Goal: Transaction & Acquisition: Purchase product/service

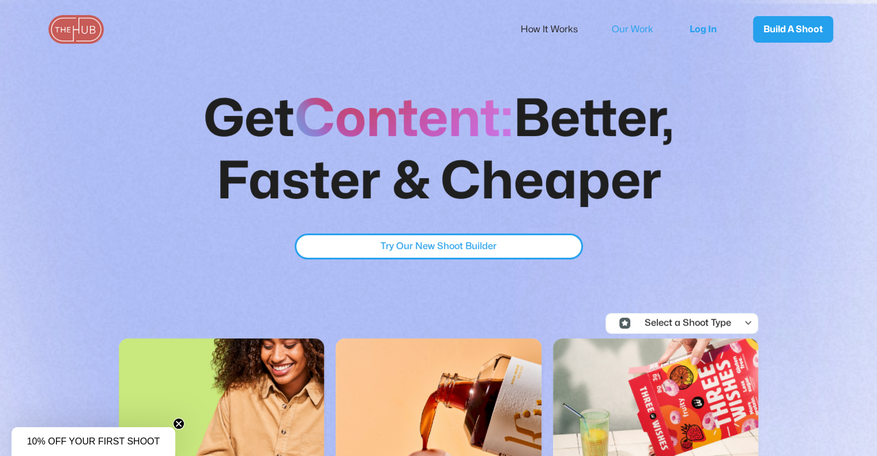
click at [639, 32] on link "Our Work" at bounding box center [640, 29] width 57 height 24
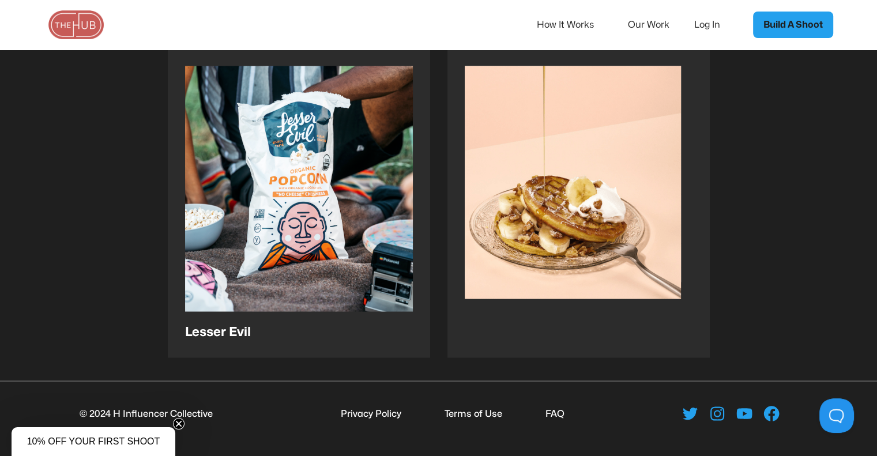
scroll to position [1989, 0]
click at [718, 413] on icon at bounding box center [717, 412] width 18 height 18
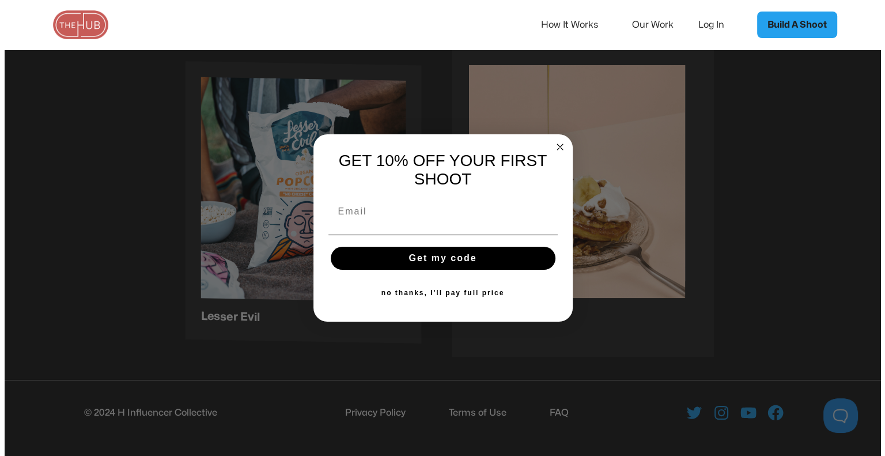
scroll to position [1990, 0]
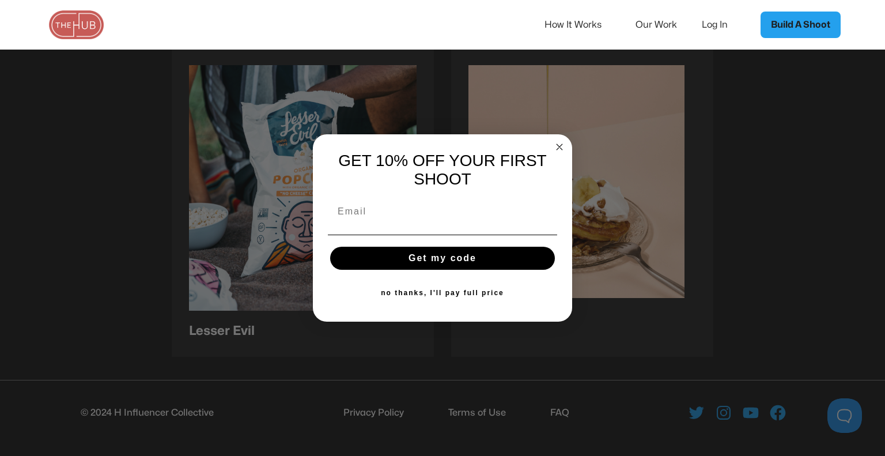
click at [555, 142] on circle "Close dialog" at bounding box center [559, 147] width 13 height 13
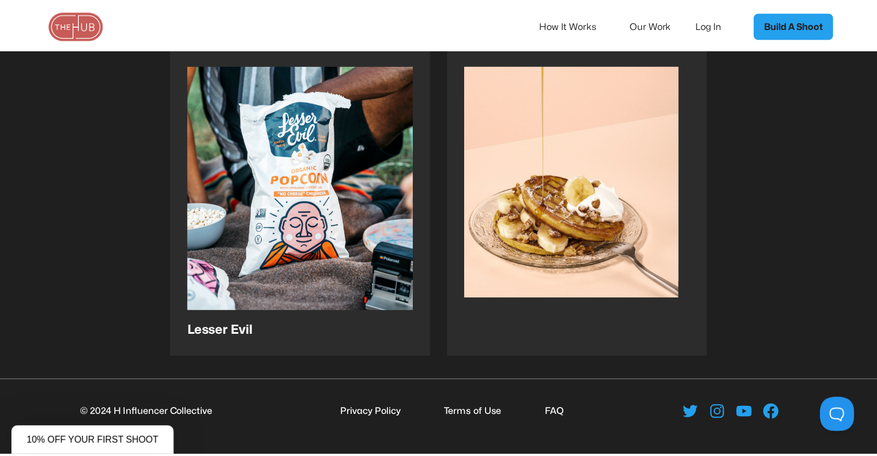
scroll to position [1989, 0]
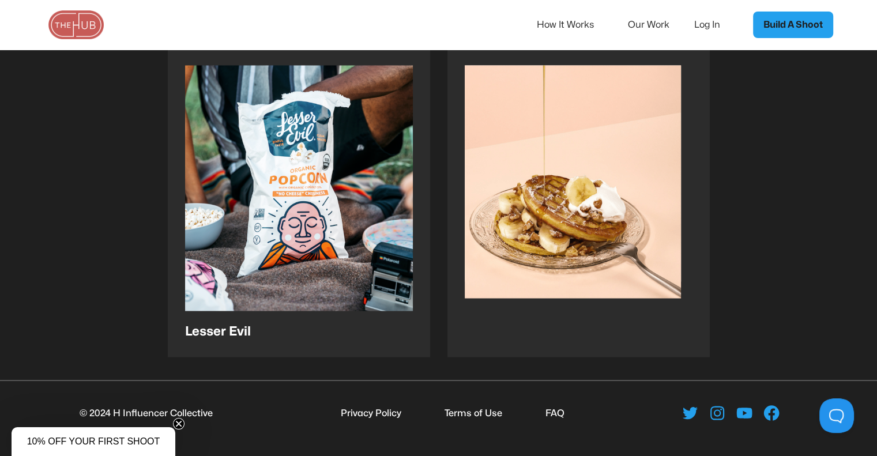
click at [641, 21] on link "Our Work" at bounding box center [656, 25] width 57 height 24
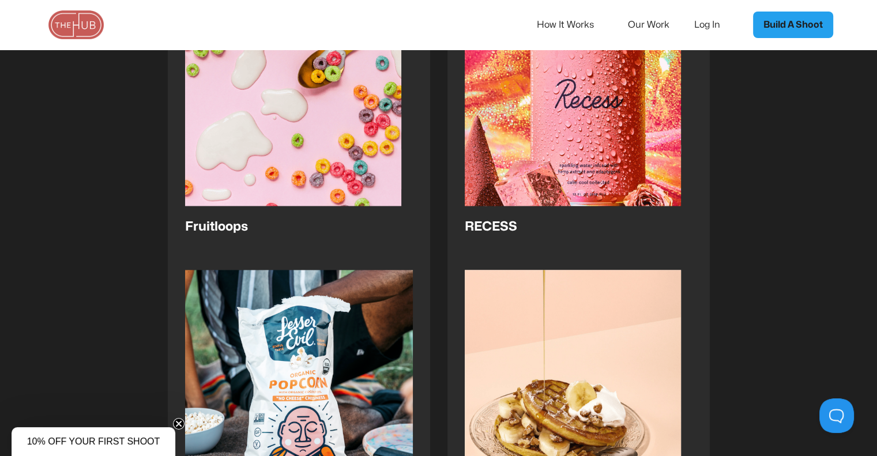
scroll to position [1989, 0]
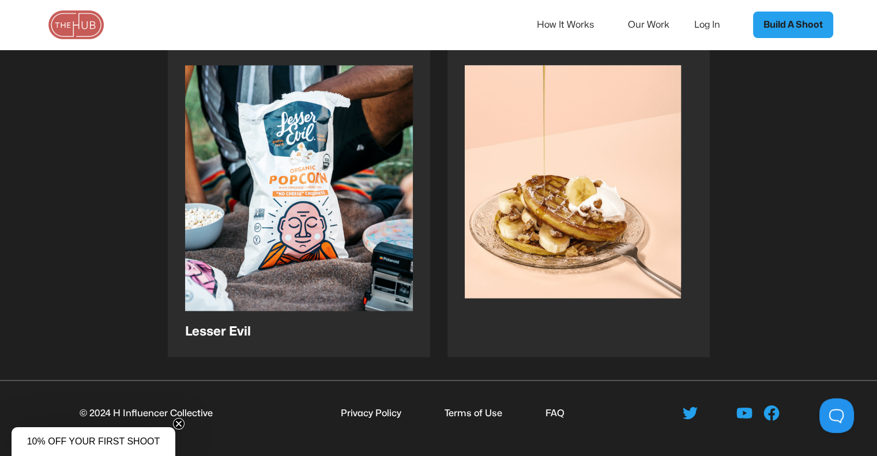
click at [714, 415] on icon at bounding box center [717, 412] width 18 height 18
click at [831, 413] on button at bounding box center [834, 413] width 35 height 35
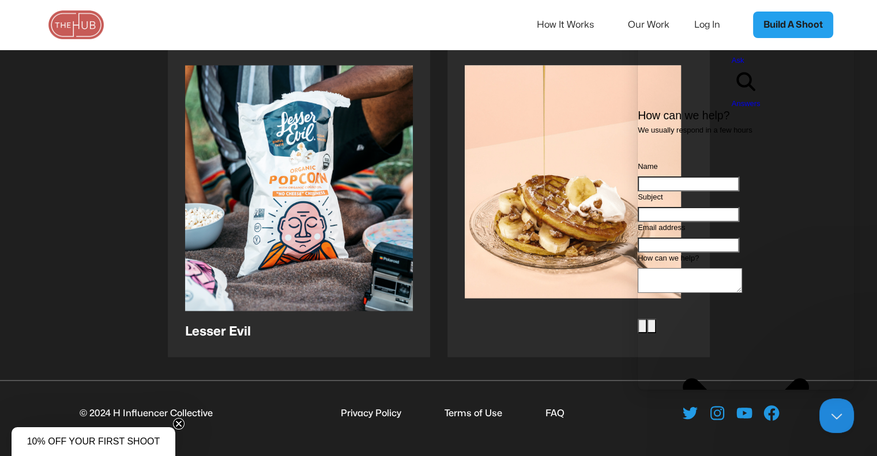
click at [74, 29] on img at bounding box center [76, 24] width 58 height 29
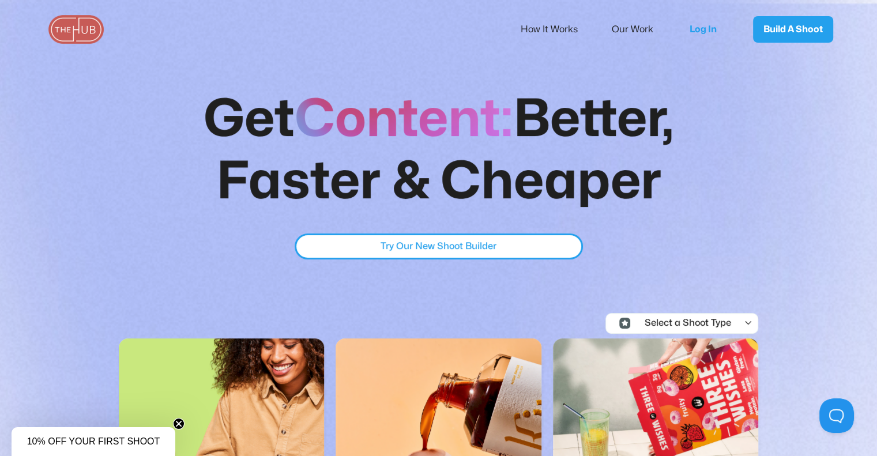
click at [701, 318] on div "Select a Shoot Type" at bounding box center [683, 323] width 96 height 10
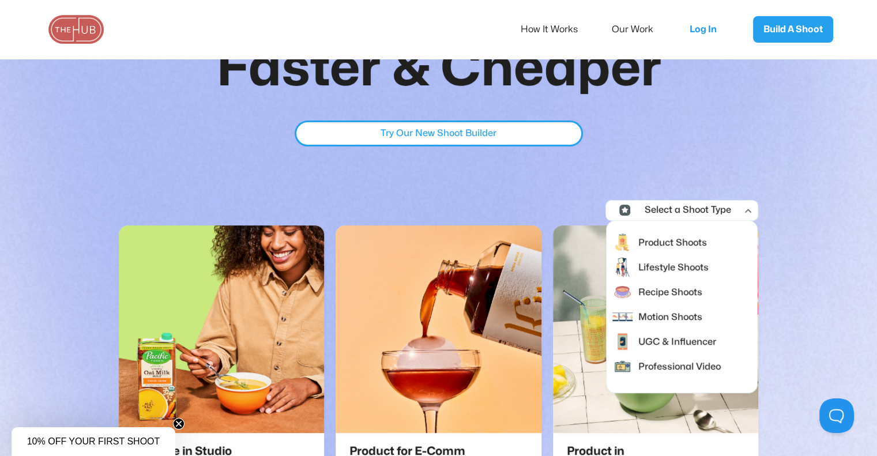
scroll to position [113, 0]
click at [678, 262] on div "Lifestyle Shoots" at bounding box center [671, 266] width 73 height 15
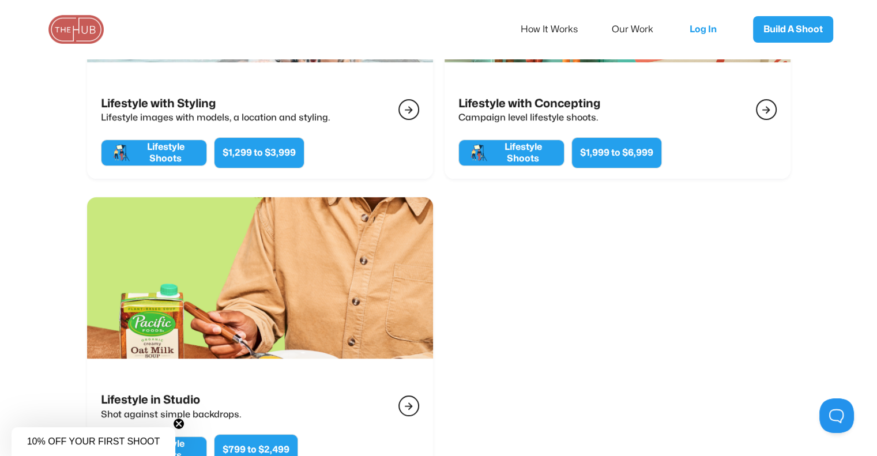
scroll to position [588, 0]
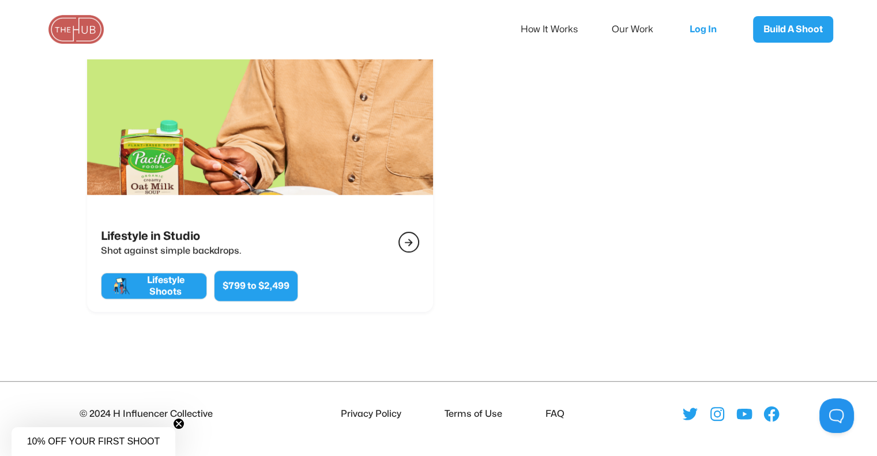
click at [701, 409] on div at bounding box center [730, 414] width 292 height 18
click at [548, 28] on link "How It Works" at bounding box center [556, 29] width 73 height 24
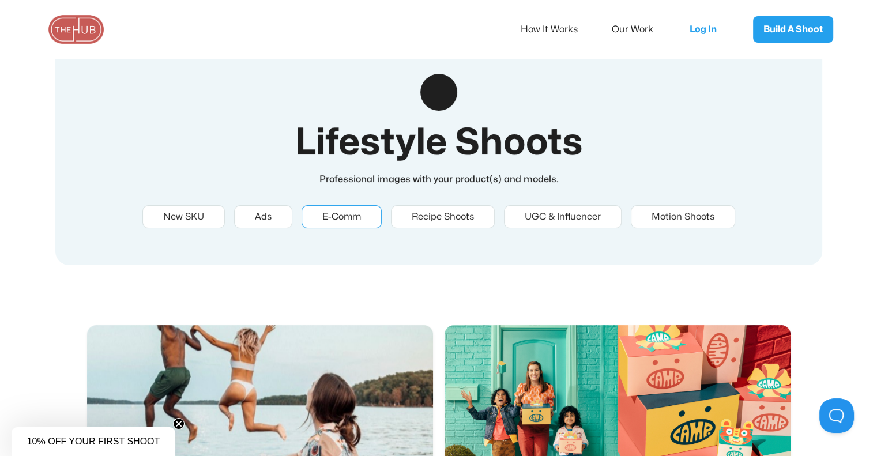
click at [339, 221] on div "E-Comm" at bounding box center [341, 217] width 39 height 10
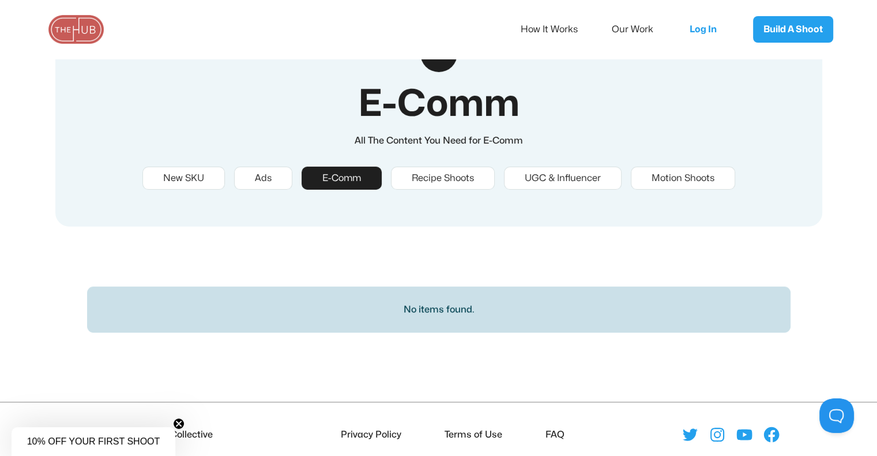
scroll to position [39, 0]
click at [560, 171] on link "UGC & Influencer" at bounding box center [563, 177] width 118 height 23
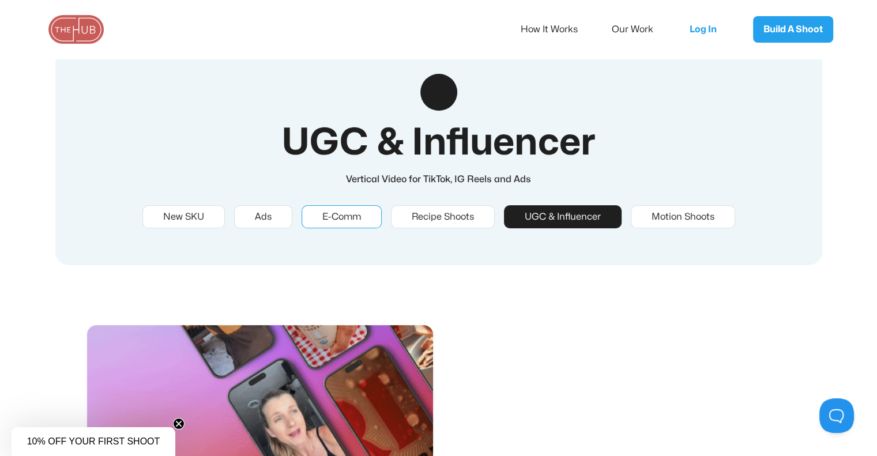
click at [337, 218] on div "E-Comm" at bounding box center [341, 217] width 39 height 10
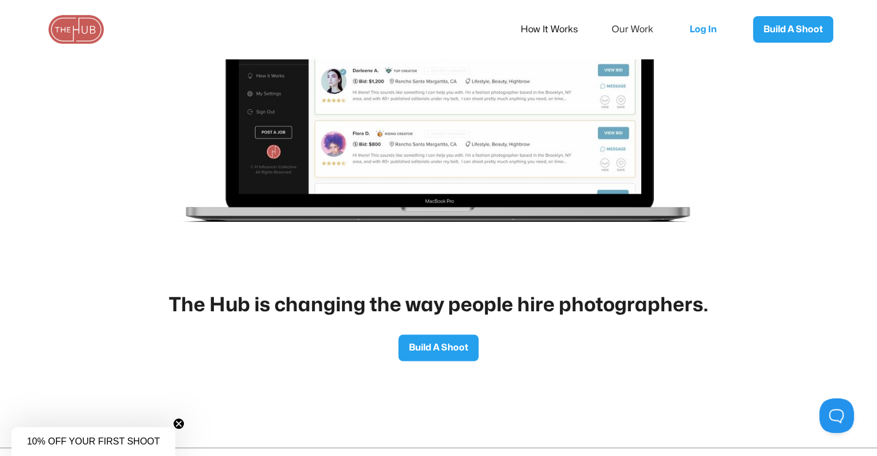
scroll to position [1839, 0]
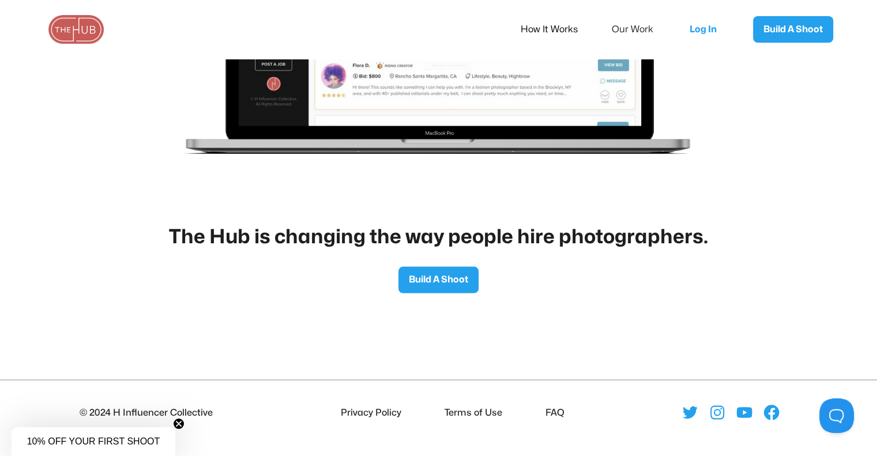
click at [437, 262] on div "The Hub is changing the way people hire photographers. Build A Shoot" at bounding box center [438, 259] width 877 height 68
click at [436, 281] on link "Build A Shoot" at bounding box center [438, 279] width 80 height 27
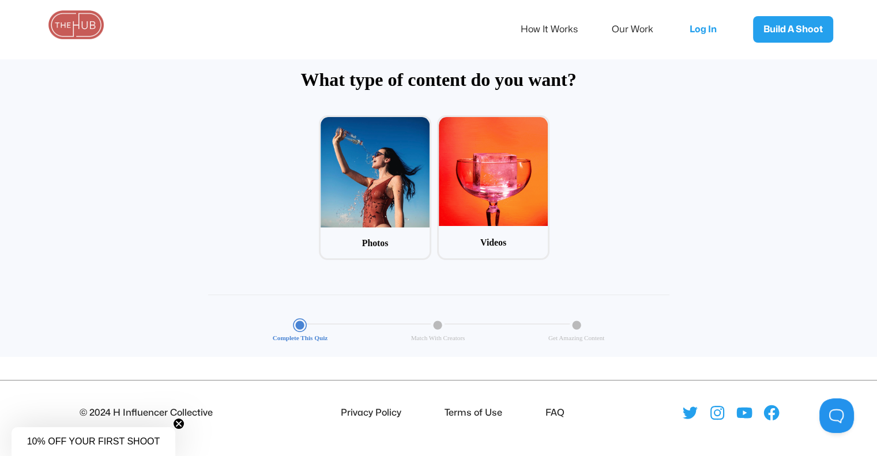
scroll to position [55, 0]
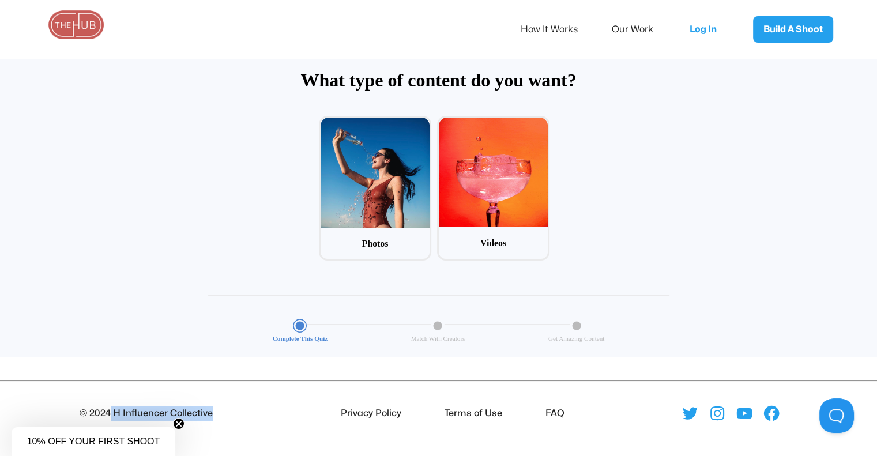
drag, startPoint x: 233, startPoint y: 420, endPoint x: 108, endPoint y: 399, distance: 126.9
click at [108, 399] on footer "© 2024 H Influencer Collective Privacy Policy Terms of Use FAQ" at bounding box center [438, 407] width 877 height 54
copy div "H Influencer Collective"
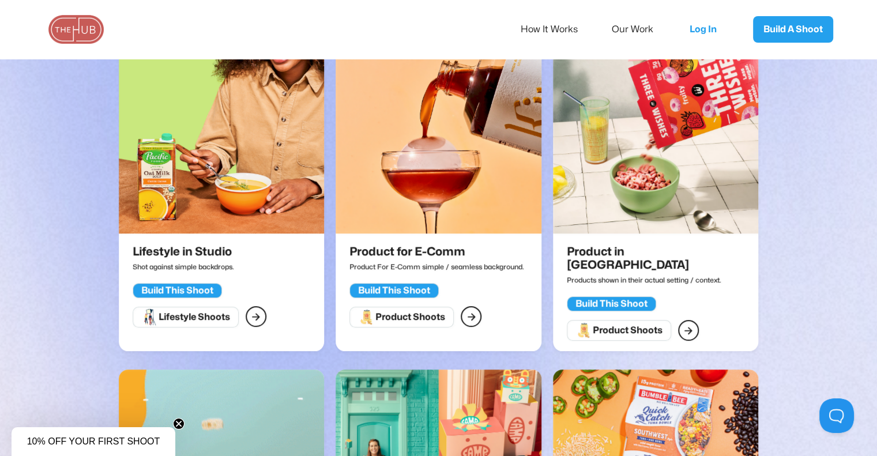
scroll to position [301, 0]
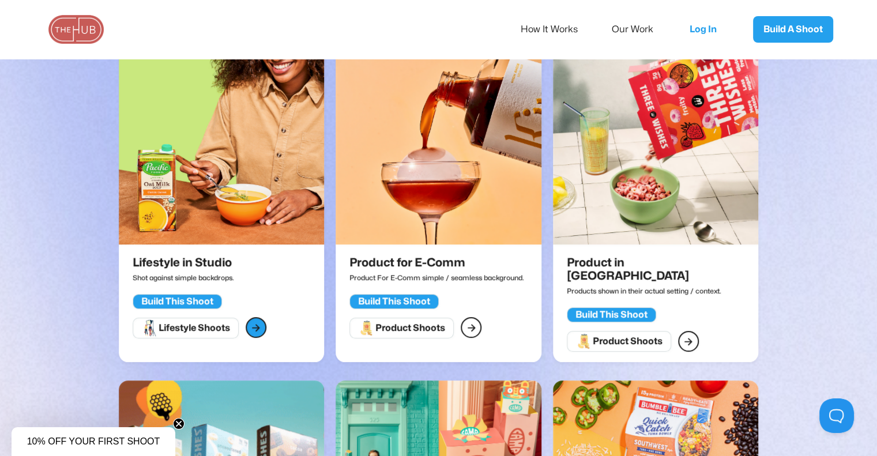
click at [258, 331] on div "" at bounding box center [255, 327] width 9 height 15
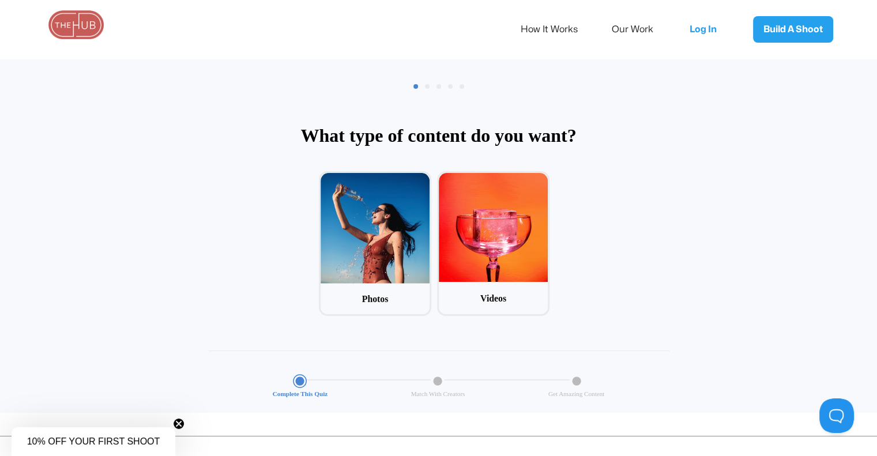
scroll to position [56, 0]
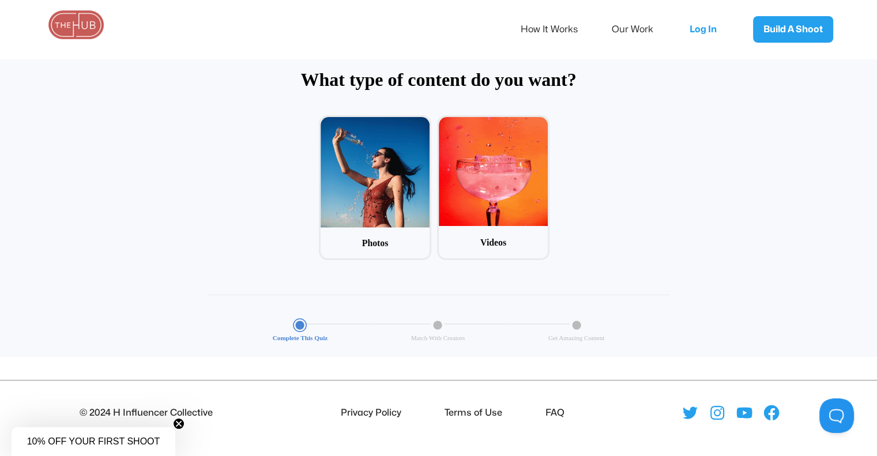
click at [350, 171] on div at bounding box center [374, 172] width 109 height 111
click at [326, 123] on input "1 Photos" at bounding box center [322, 118] width 7 height 7
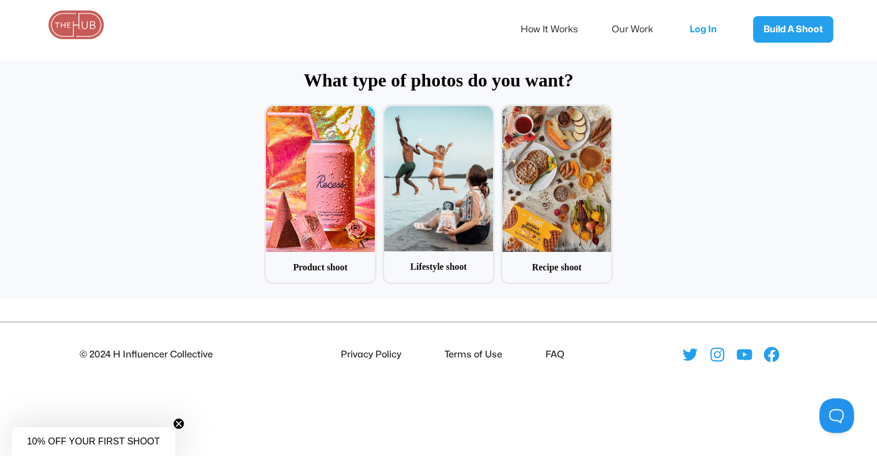
scroll to position [55, 0]
click at [304, 193] on div at bounding box center [320, 178] width 109 height 145
click at [271, 112] on input "1 Product shoot" at bounding box center [267, 107] width 7 height 7
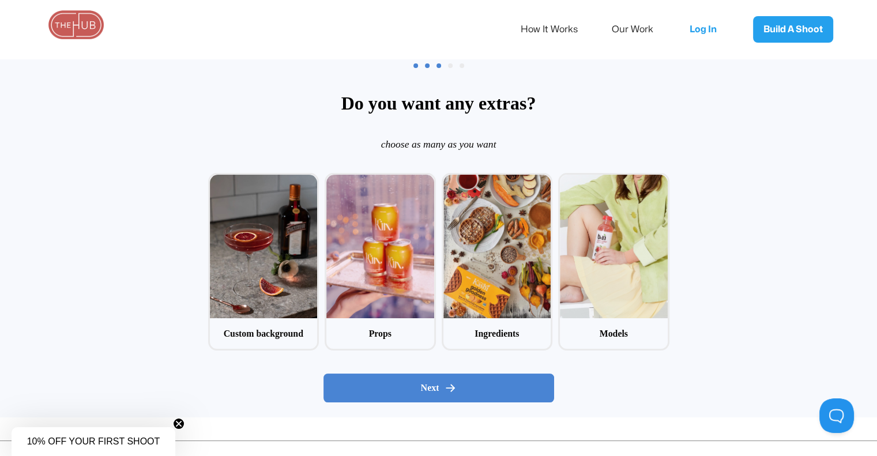
click at [394, 256] on div at bounding box center [380, 247] width 108 height 144
click at [332, 180] on input "2 Props" at bounding box center [327, 176] width 7 height 7
checkbox input "true"
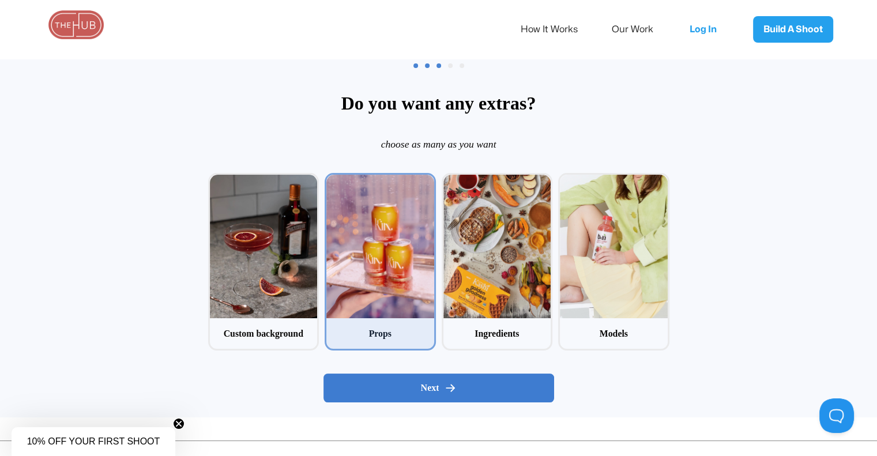
click at [475, 390] on div "Next" at bounding box center [438, 388] width 211 height 12
radio input "false"
radio input "true"
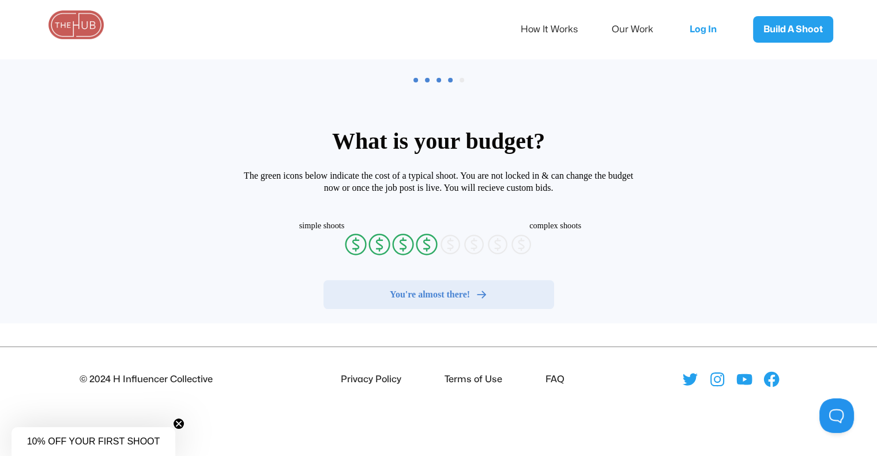
radio input "false"
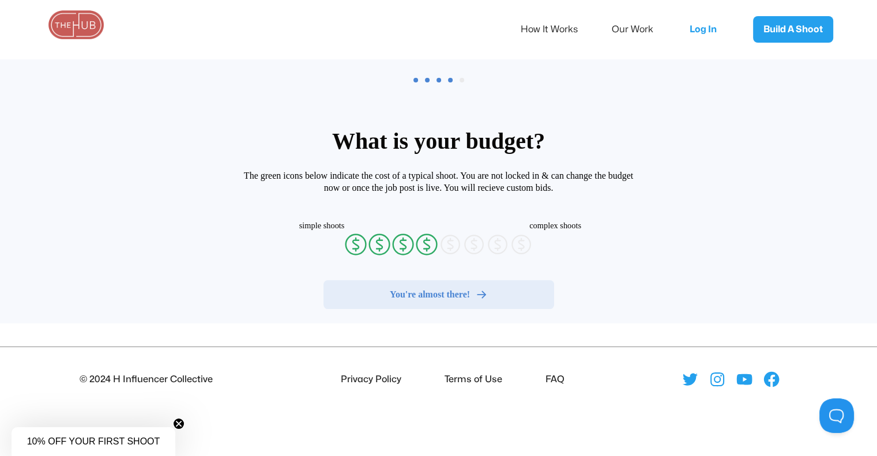
radio input "false"
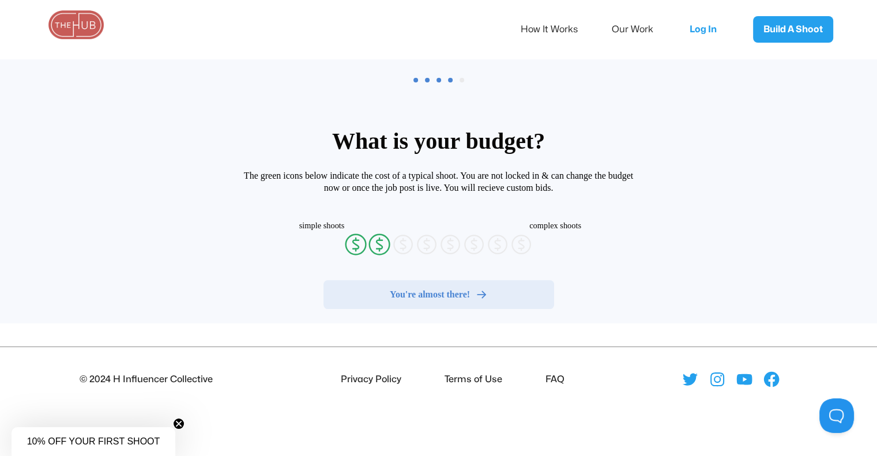
radio input "false"
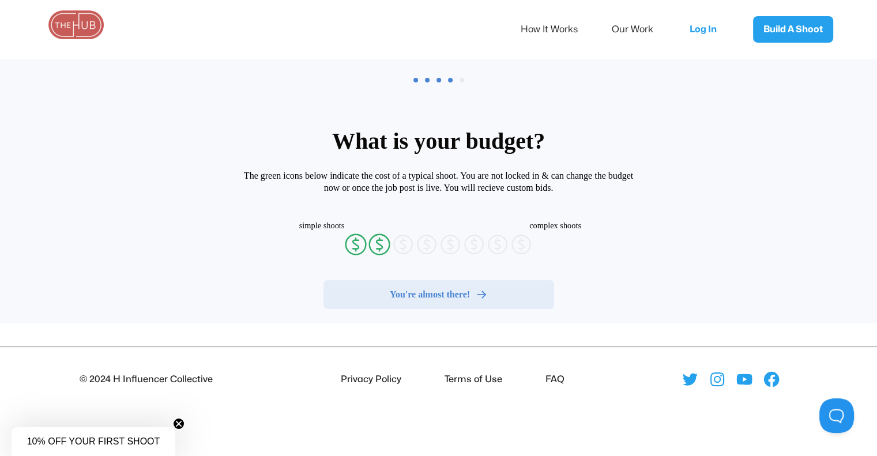
radio input "false"
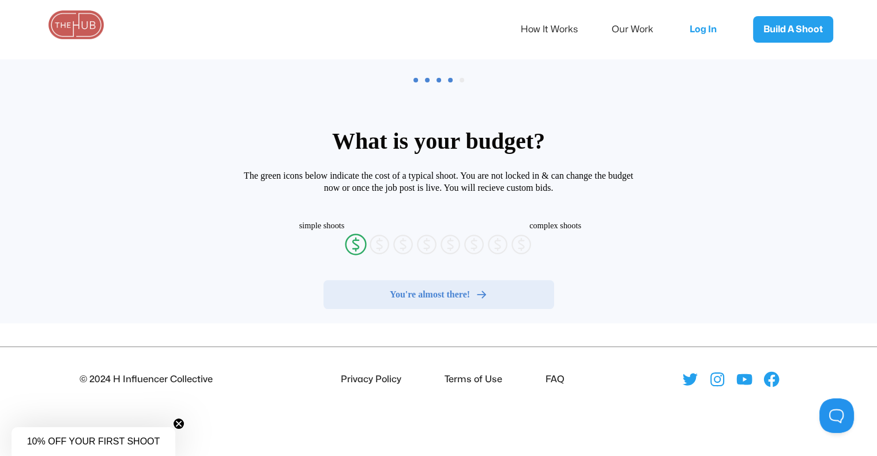
click at [355, 246] on icon "currency-dollar-circle" at bounding box center [355, 244] width 23 height 23
radio input "true"
click at [439, 312] on div "You're almost there!" at bounding box center [438, 295] width 231 height 52
click at [438, 302] on button "You're almost there!" at bounding box center [438, 294] width 231 height 29
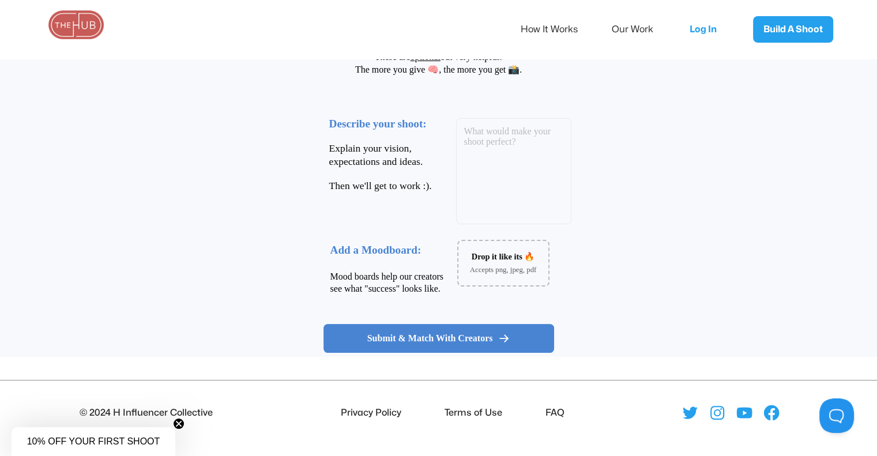
scroll to position [0, 0]
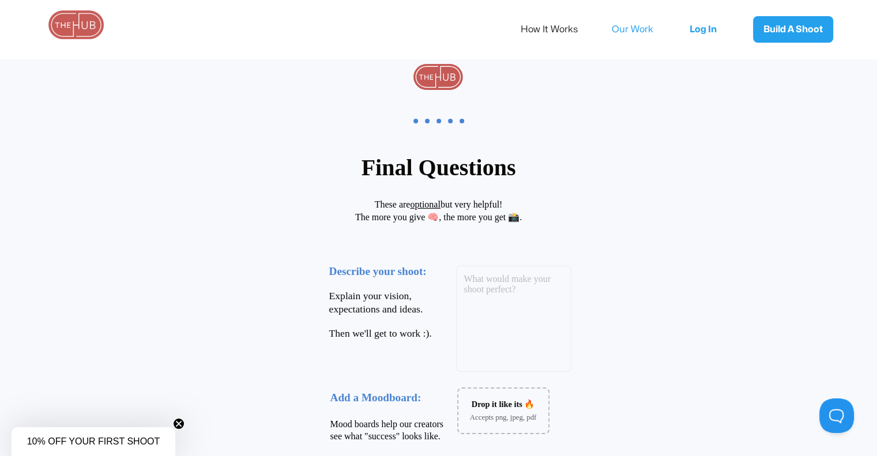
click at [624, 27] on link "Our Work" at bounding box center [640, 29] width 57 height 24
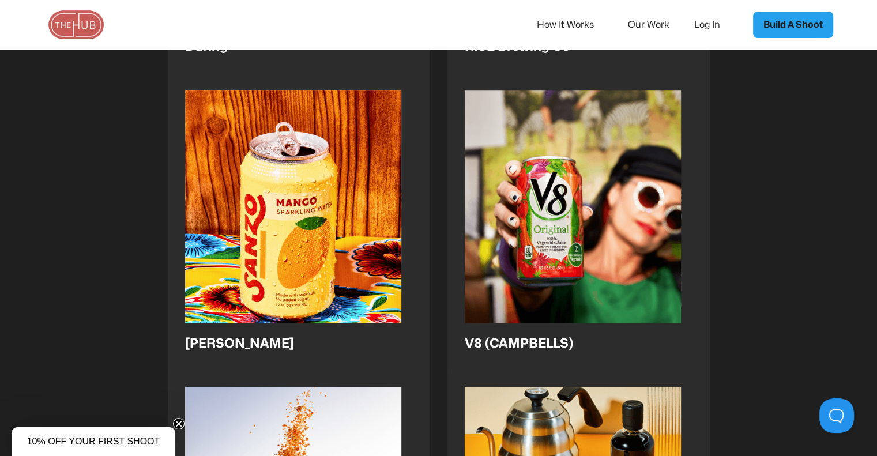
scroll to position [536, 0]
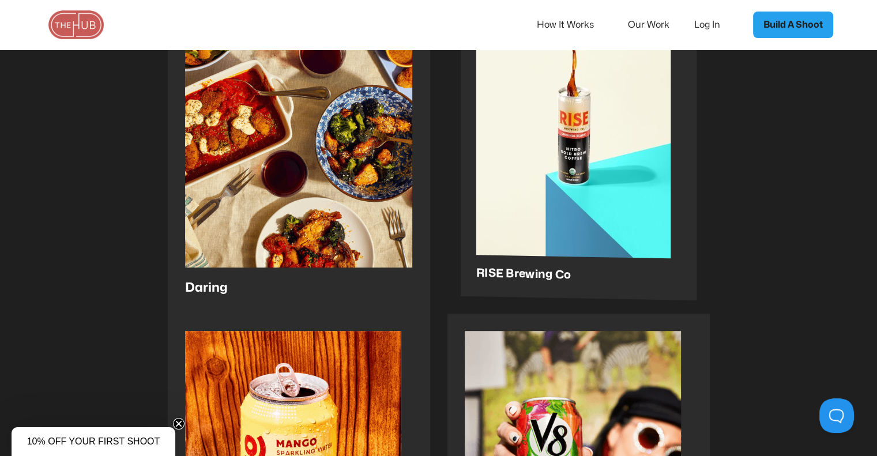
click at [513, 196] on img at bounding box center [572, 146] width 195 height 224
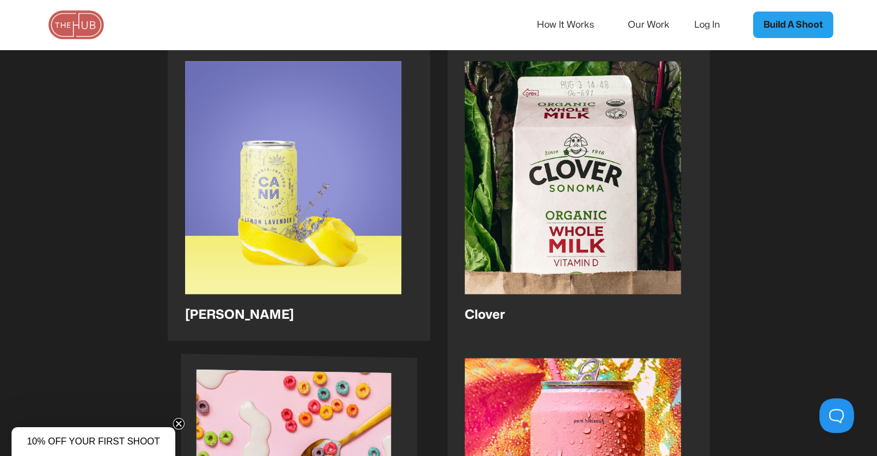
scroll to position [1399, 0]
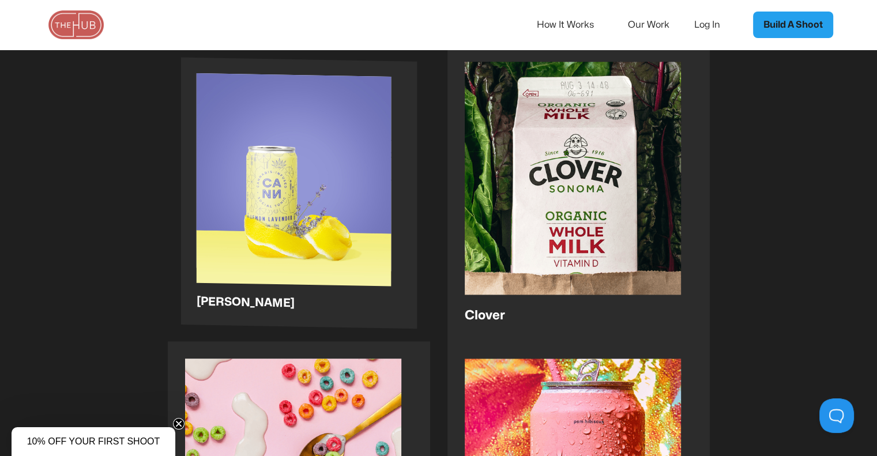
click at [318, 235] on img at bounding box center [293, 190] width 195 height 234
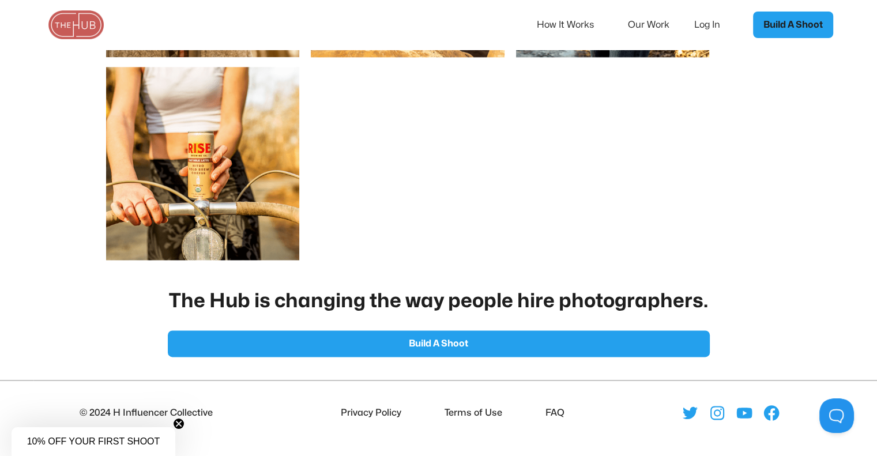
scroll to position [1674, 0]
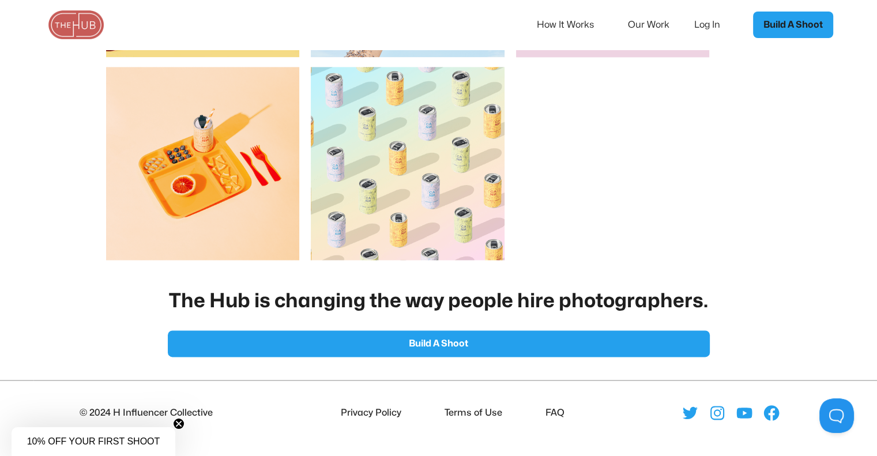
scroll to position [1674, 0]
